Goal: Task Accomplishment & Management: Use online tool/utility

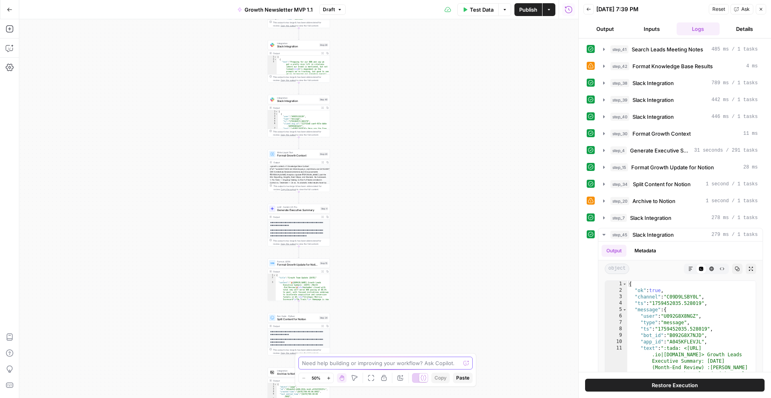
click at [343, 360] on textarea at bounding box center [381, 363] width 158 height 8
paste textarea ":busts_in_silhouette:"
click at [369, 361] on textarea "Remove the :busts_in_silhouette: emoji. Also lets highlight the wins of paid ch…" at bounding box center [377, 359] width 154 height 16
click at [443, 364] on textarea "Remove the :busts_in_silhouette: emoji. Also lets highlight the wins of paid ch…" at bounding box center [377, 359] width 154 height 16
paste textarea "Paid acquisition has expanded to Facebook, acquiring 84 registrations at a $51 …"
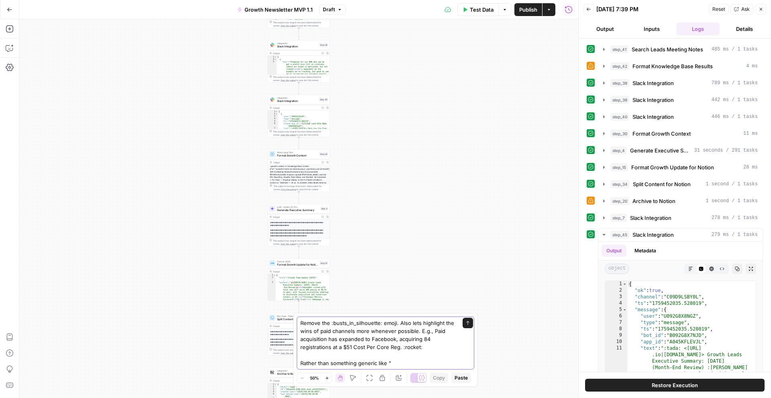
paste textarea "New channels, including Facebook and Performance TV, have been launched to dive…"
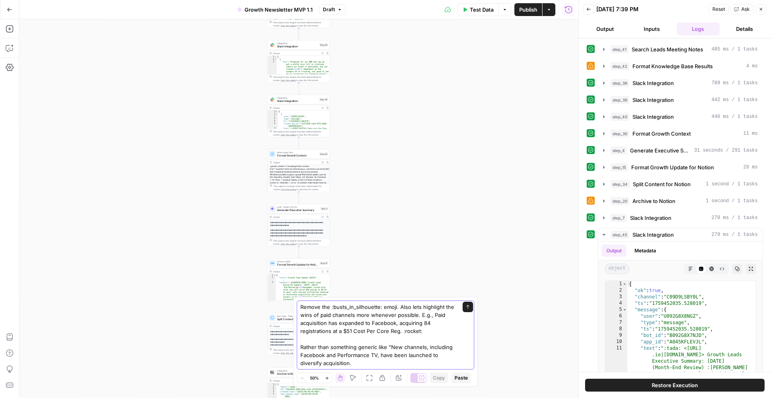
type textarea "Remove the :busts_in_silhouette: emoji. Also lets highlight the wins of paid ch…"
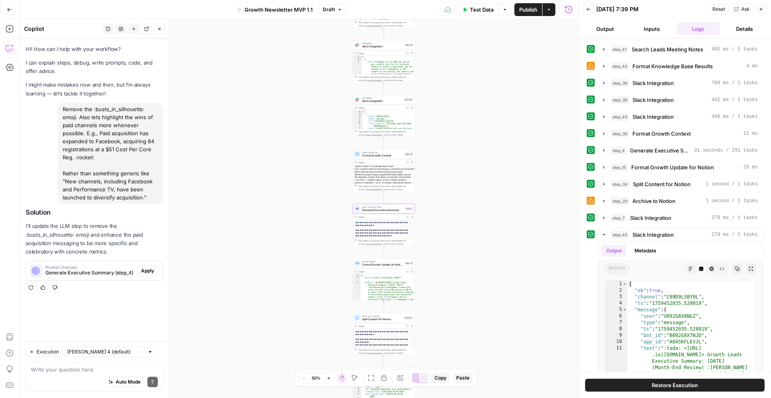
click at [151, 269] on span "Apply" at bounding box center [147, 271] width 13 height 7
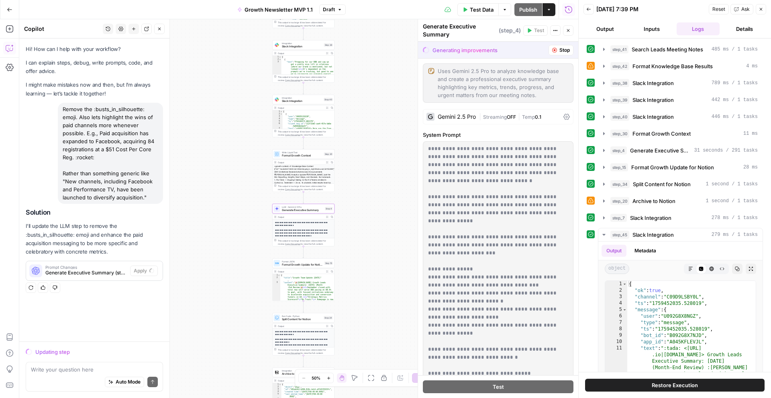
click at [81, 272] on span "Generate Executive Summary (step_4)" at bounding box center [86, 273] width 82 height 7
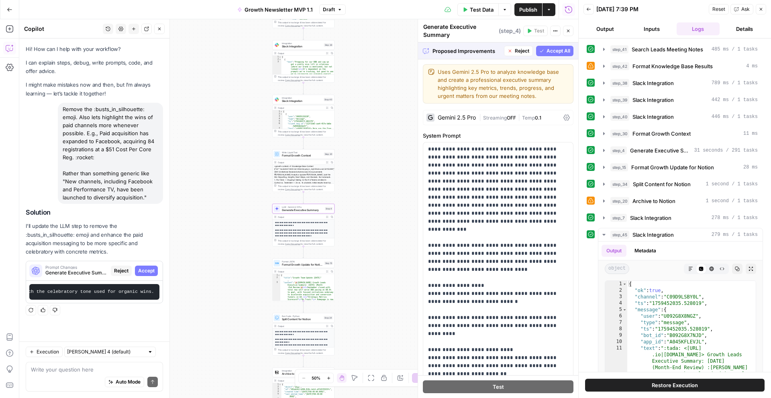
scroll to position [0, 1533]
click at [562, 51] on span "Accept All" at bounding box center [559, 50] width 24 height 7
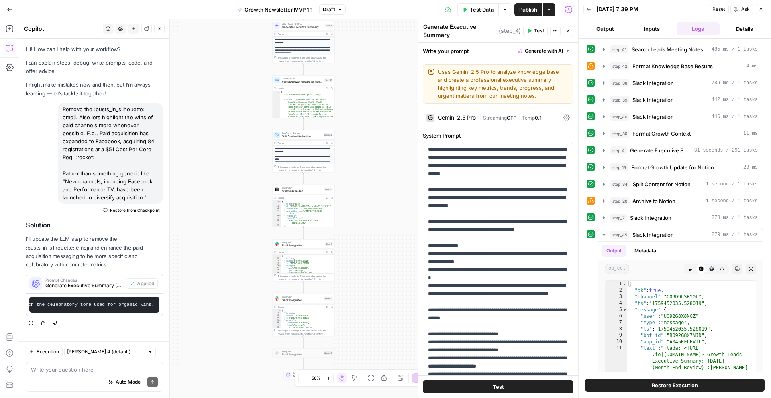
drag, startPoint x: 370, startPoint y: 222, endPoint x: 370, endPoint y: 38, distance: 183.6
click at [370, 38] on div "Workflow Input Settings Inputs Search Knowledge Base Search Leads Meeting Notes…" at bounding box center [298, 208] width 559 height 379
click at [485, 9] on span "Test Data" at bounding box center [482, 10] width 24 height 8
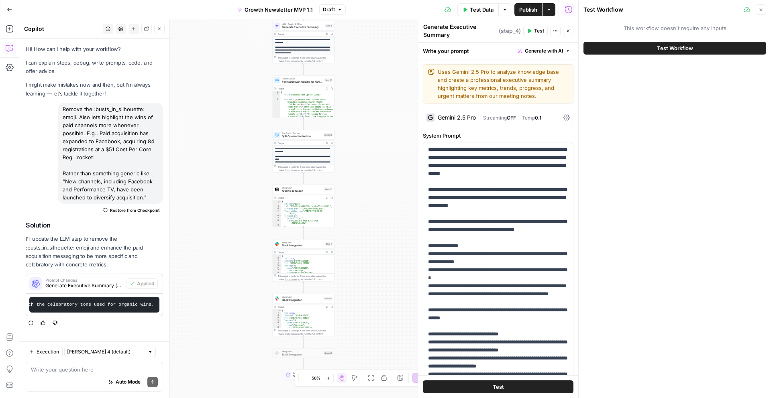
click at [651, 45] on button "Test Workflow" at bounding box center [675, 48] width 183 height 13
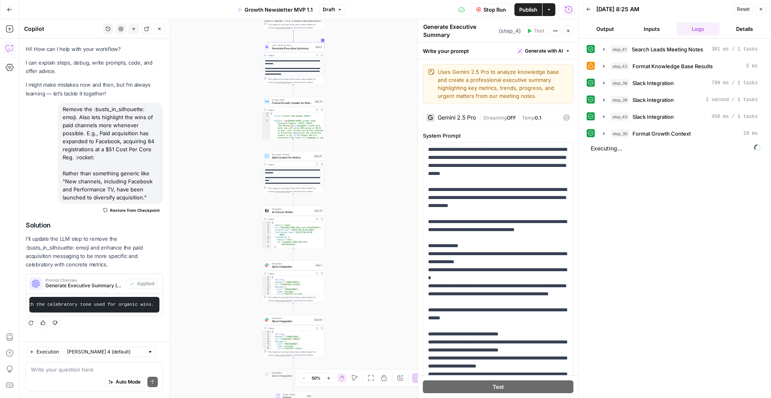
drag, startPoint x: 406, startPoint y: 169, endPoint x: 396, endPoint y: 192, distance: 24.8
click at [396, 192] on div "Workflow Input Settings Inputs Search Knowledge Base Search Leads Meeting Notes…" at bounding box center [298, 208] width 559 height 379
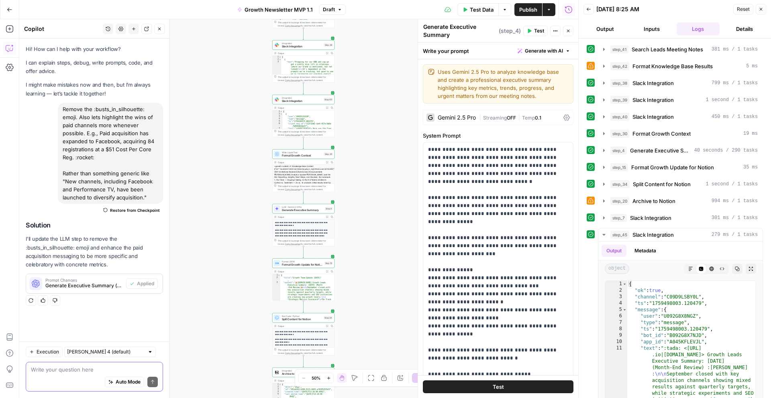
click at [45, 371] on textarea at bounding box center [94, 370] width 127 height 8
click at [607, 25] on button "Output" at bounding box center [605, 28] width 43 height 13
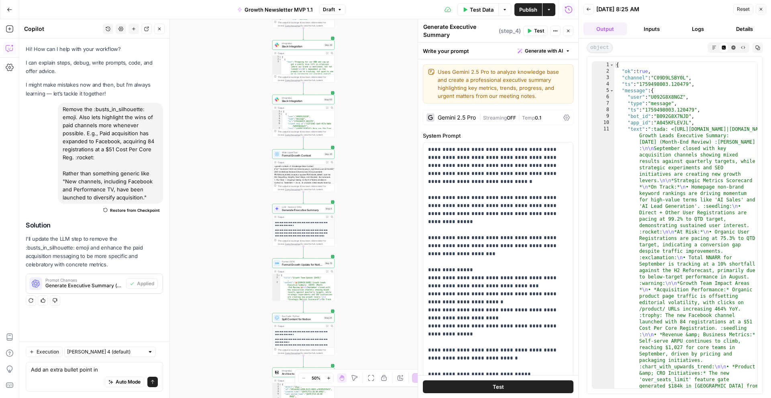
click at [733, 49] on icon "button" at bounding box center [733, 47] width 4 height 4
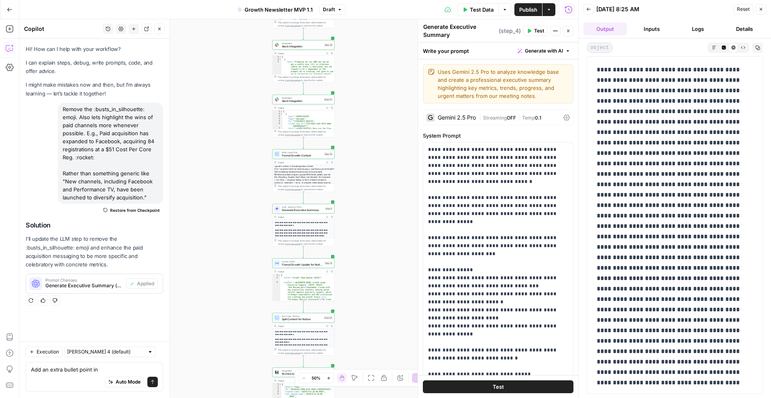
click at [714, 49] on icon "button" at bounding box center [714, 47] width 4 height 4
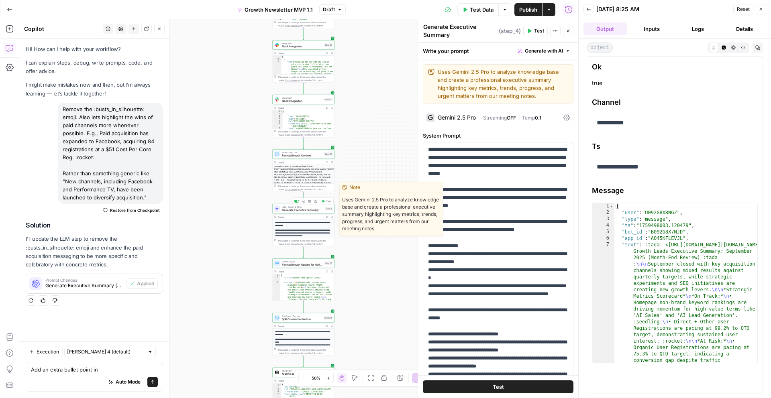
click at [303, 210] on span "Generate Executive Summary" at bounding box center [303, 210] width 42 height 4
click at [302, 210] on span "Generate Executive Summary" at bounding box center [303, 210] width 42 height 4
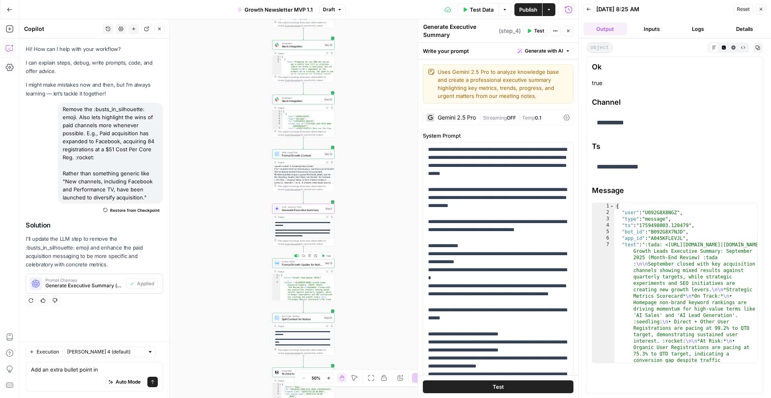
click at [311, 266] on span "Format Growth Update for Notion" at bounding box center [302, 265] width 41 height 4
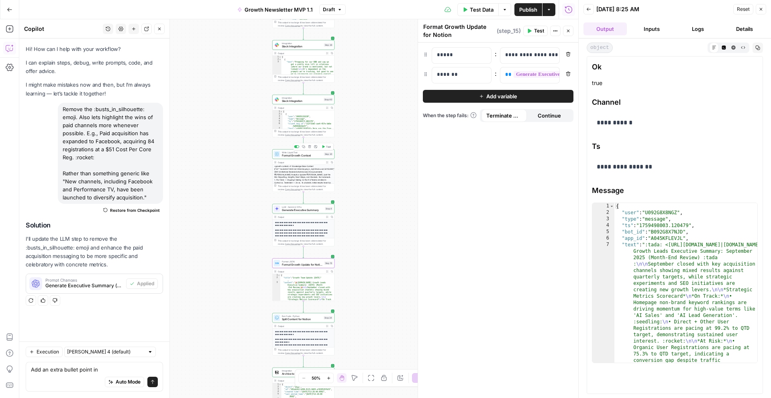
click at [309, 156] on span "Format Growth Context" at bounding box center [302, 156] width 41 height 4
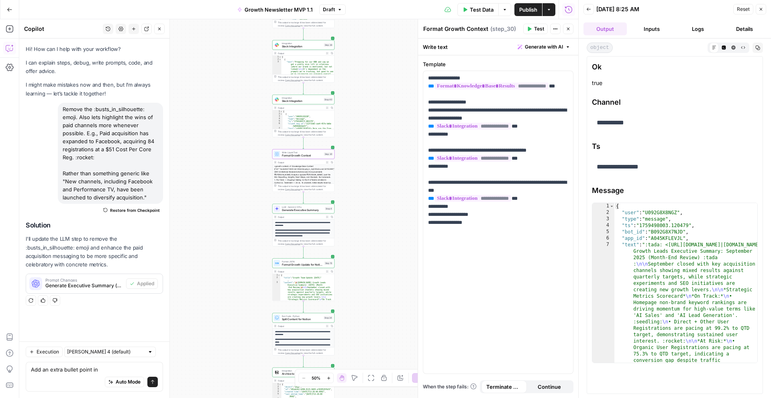
click at [588, 8] on icon "button" at bounding box center [588, 9] width 5 height 5
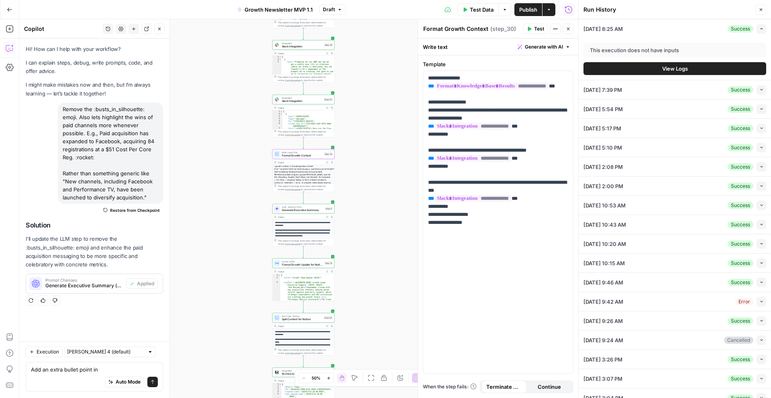
click at [660, 69] on button "View Logs" at bounding box center [675, 68] width 183 height 13
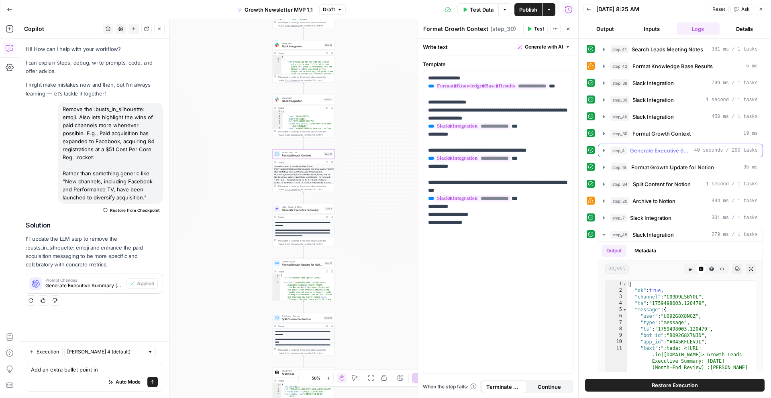
click at [660, 147] on span "Generate Executive Summary" at bounding box center [660, 151] width 61 height 8
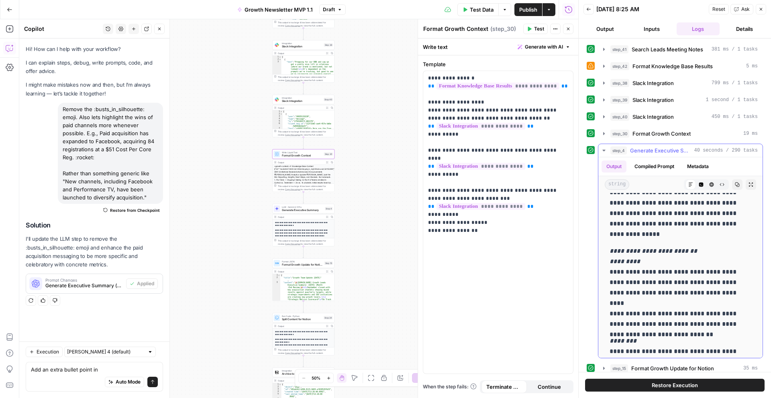
scroll to position [43, 0]
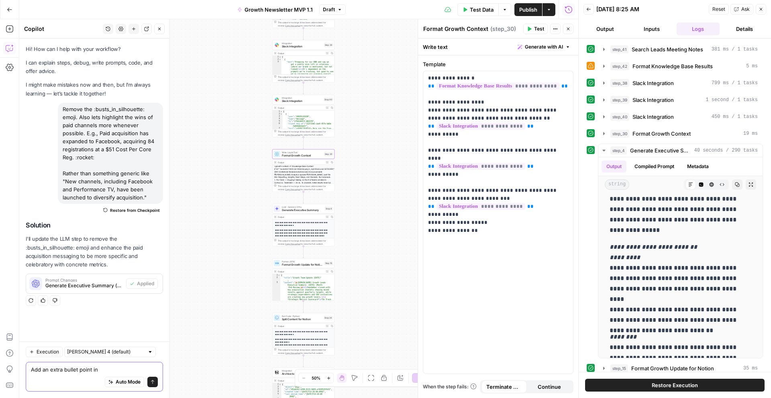
click at [101, 372] on textarea "Add an extra bullet point in" at bounding box center [94, 370] width 127 height 8
paste textarea "• Average Revenue Per User (ARPU) for new core teams increased to $1,027 in Sep…"
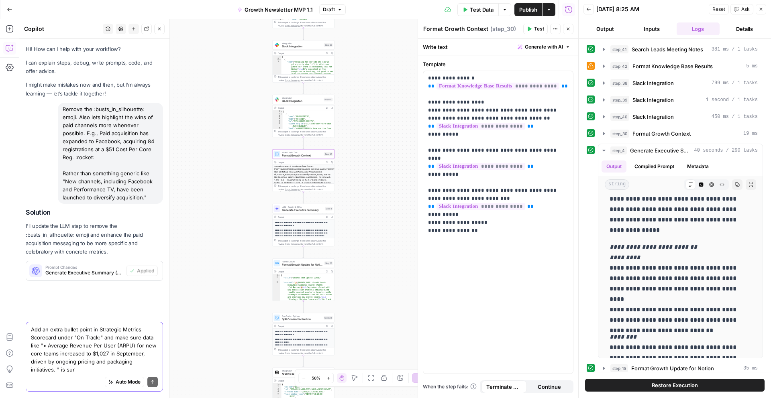
scroll to position [12, 0]
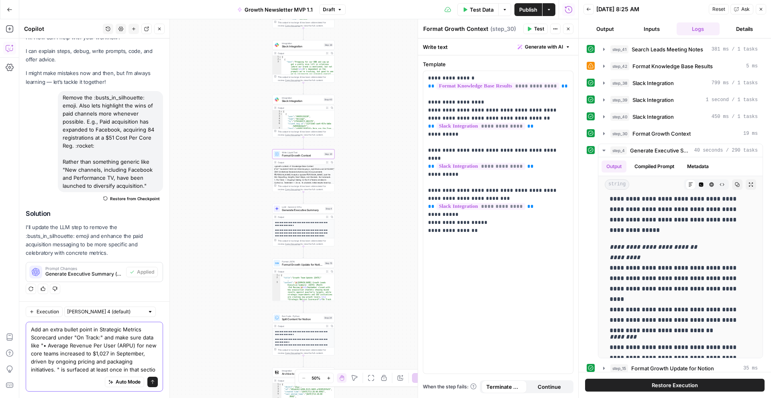
type textarea "Add an extra bullet point in Strategic Metrics Scorecard under "On Track:" and …"
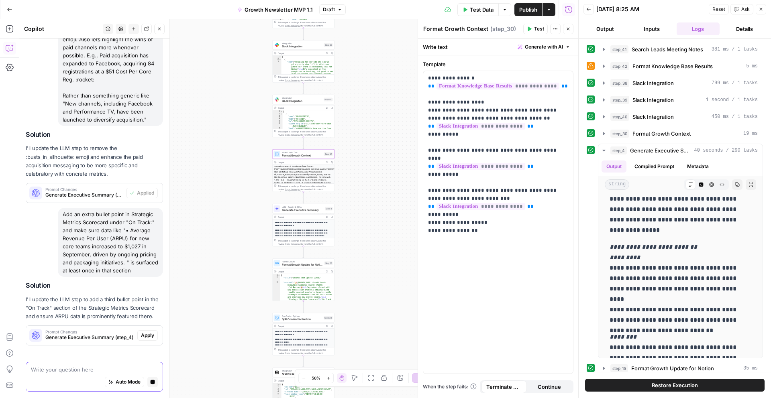
scroll to position [78, 0]
click at [148, 336] on div "Hi! How can I help with your workflow? I can explain steps, debug, write prompt…" at bounding box center [94, 157] width 150 height 392
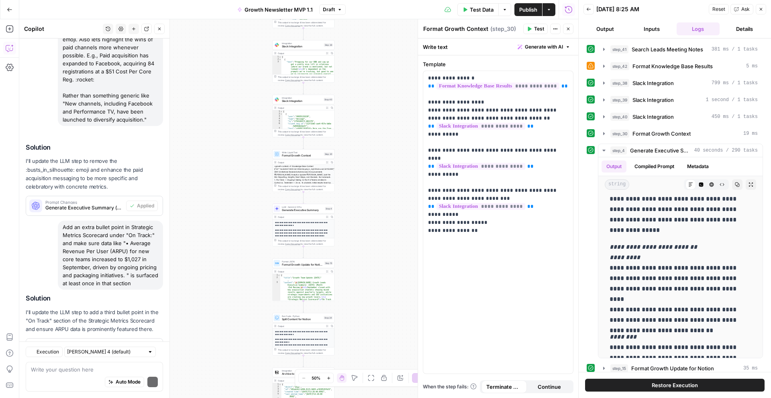
scroll to position [114, 0]
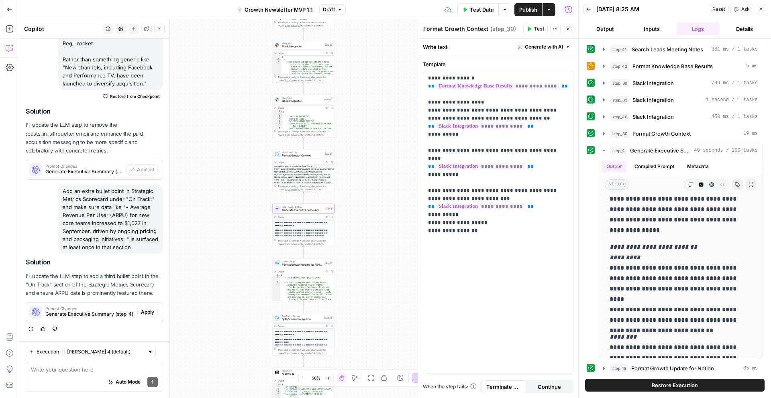
click at [148, 314] on span "Apply" at bounding box center [147, 312] width 13 height 7
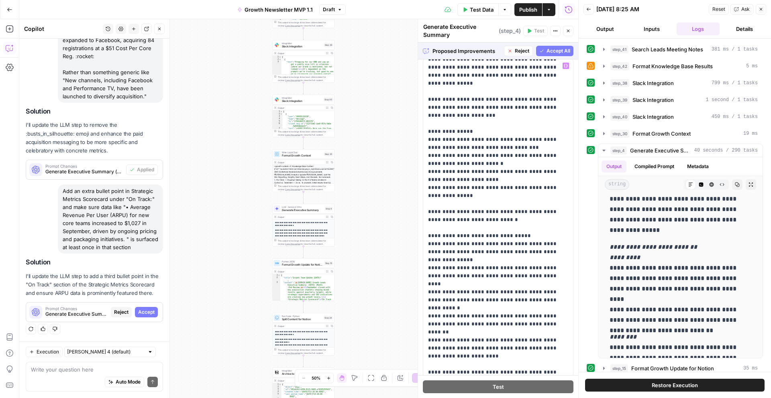
scroll to position [0, 0]
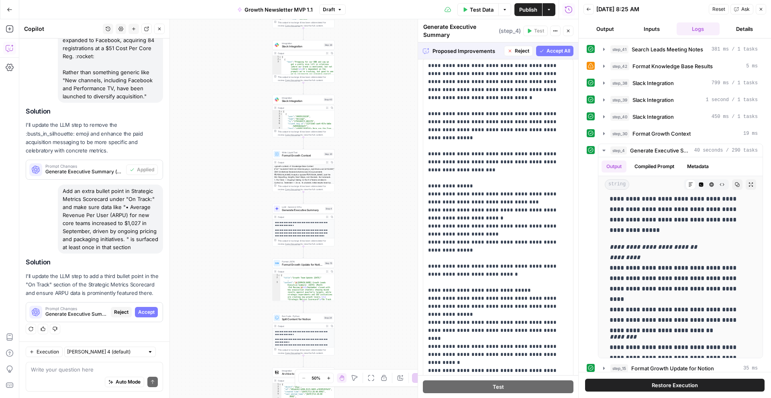
click at [553, 51] on span "Accept All" at bounding box center [559, 50] width 24 height 7
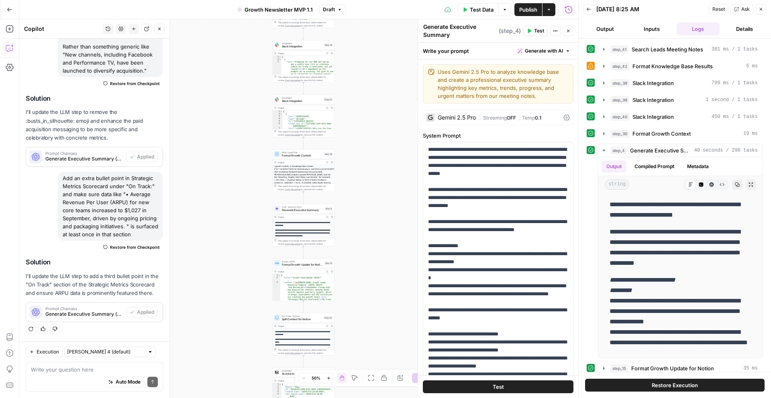
click at [479, 9] on span "Test Data" at bounding box center [482, 10] width 24 height 8
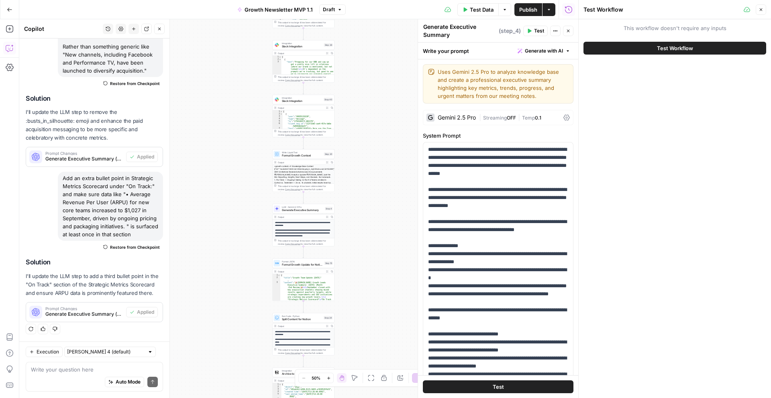
click at [641, 48] on button "Test Workflow" at bounding box center [675, 48] width 183 height 13
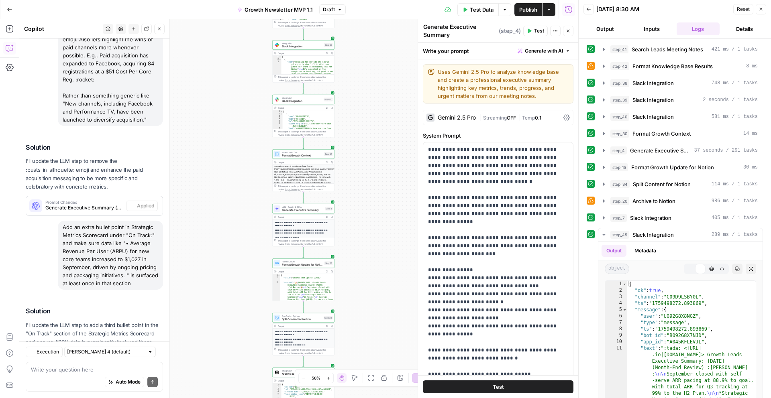
scroll to position [127, 0]
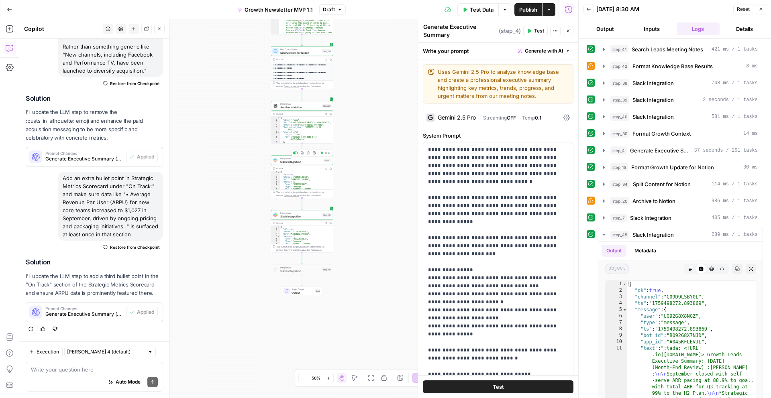
click at [288, 162] on span "Slack Integration" at bounding box center [301, 162] width 42 height 4
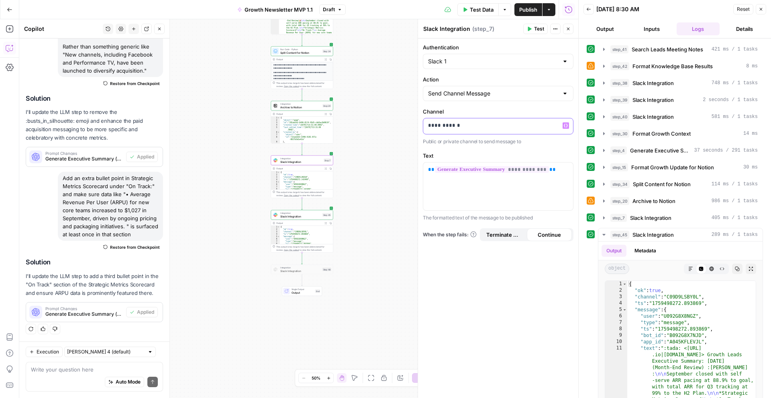
click at [465, 127] on p "**********" at bounding box center [498, 126] width 140 height 8
click at [297, 216] on span "Slack Integration" at bounding box center [300, 216] width 41 height 4
click at [459, 129] on p "**********" at bounding box center [498, 126] width 140 height 8
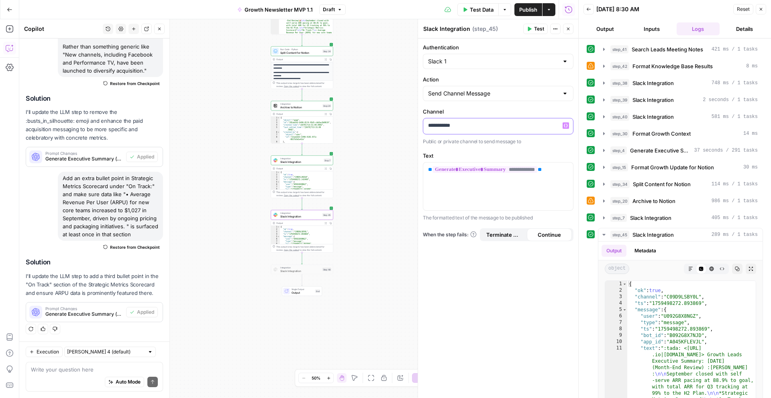
click at [459, 129] on p "**********" at bounding box center [498, 126] width 140 height 8
click at [452, 266] on div "**********" at bounding box center [498, 219] width 160 height 360
click at [292, 161] on span "Slack Integration" at bounding box center [301, 162] width 42 height 4
click at [300, 215] on span "Slack Integration" at bounding box center [300, 216] width 41 height 4
click at [378, 147] on div "Workflow Input Settings Inputs Search Knowledge Base Search Leads Meeting Notes…" at bounding box center [298, 208] width 559 height 379
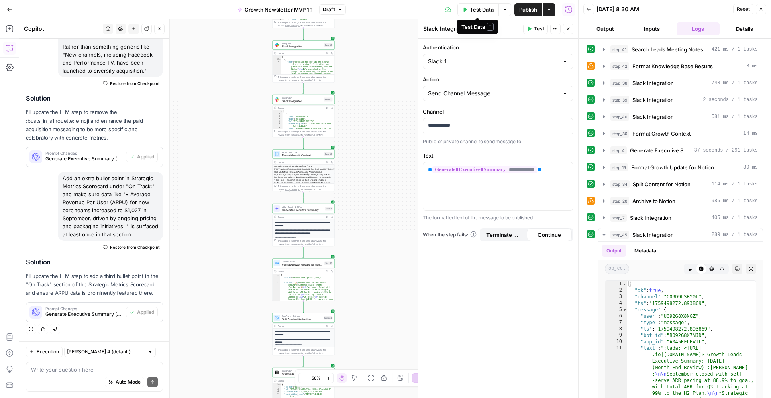
click at [477, 10] on span "Test Data" at bounding box center [482, 10] width 24 height 8
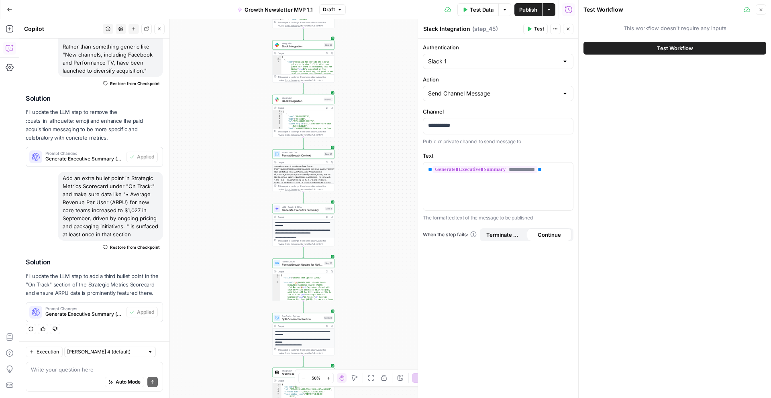
click at [665, 49] on span "Test Workflow" at bounding box center [675, 48] width 36 height 8
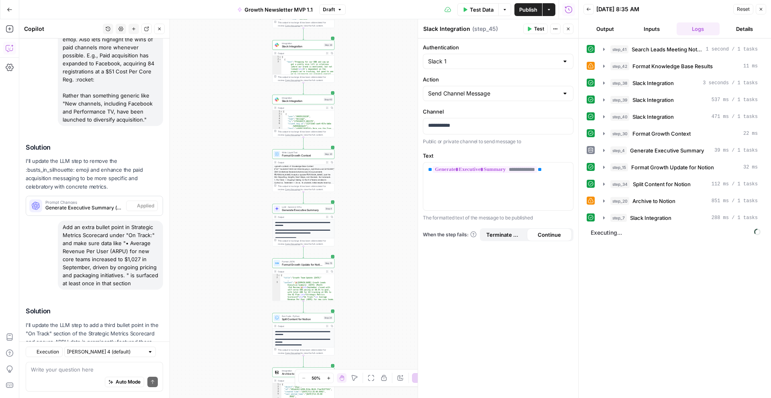
scroll to position [127, 0]
